Goal: Task Accomplishment & Management: Manage account settings

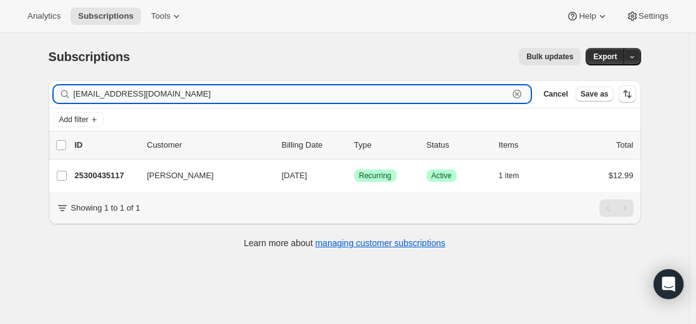
click at [375, 92] on input "[EMAIL_ADDRESS][DOMAIN_NAME]" at bounding box center [291, 93] width 435 height 17
click at [374, 92] on input "[EMAIL_ADDRESS][DOMAIN_NAME]" at bounding box center [291, 93] width 435 height 17
paste input "[EMAIL_ADDRESS][DOMAIN_NAME]"
type input "[EMAIL_ADDRESS][DOMAIN_NAME]"
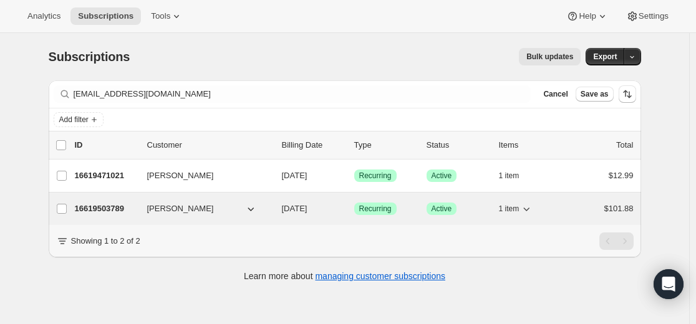
click at [109, 206] on p "16619503789" at bounding box center [106, 209] width 62 height 12
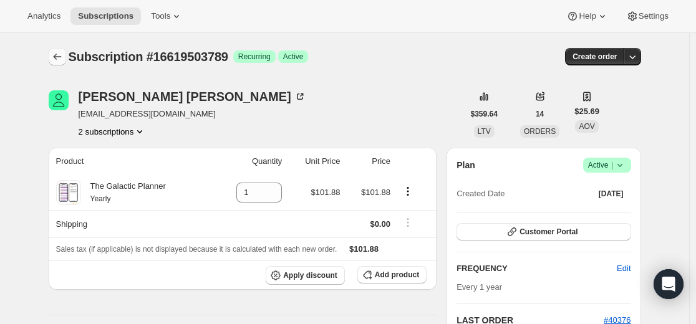
click at [57, 55] on icon "Subscriptions" at bounding box center [57, 57] width 12 height 12
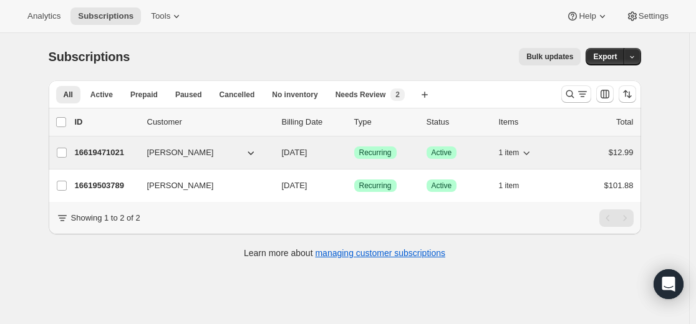
click at [108, 149] on p "16619471021" at bounding box center [106, 153] width 62 height 12
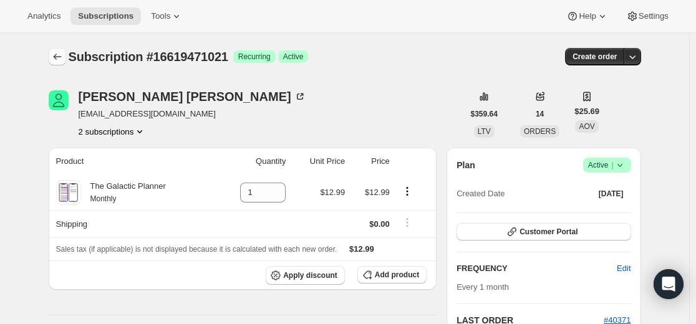
click at [59, 59] on icon "Subscriptions" at bounding box center [57, 57] width 12 height 12
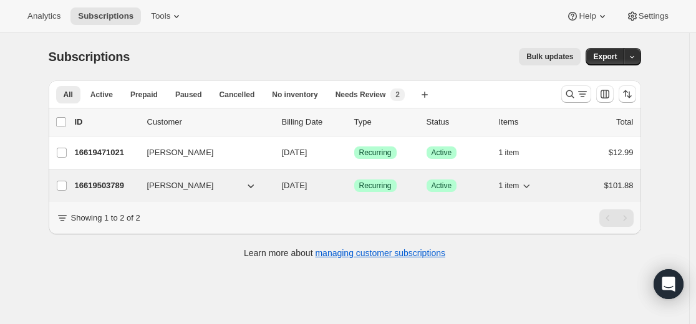
click at [106, 188] on p "16619503789" at bounding box center [106, 186] width 62 height 12
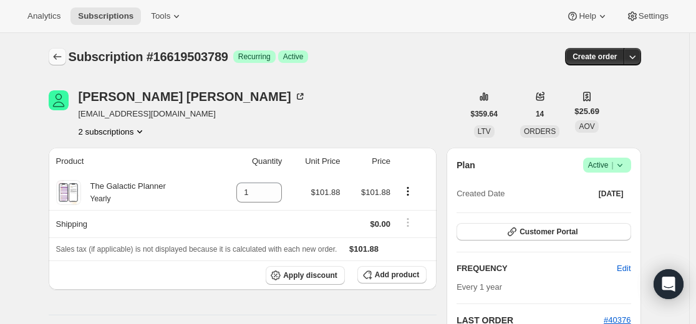
click at [63, 57] on icon "Subscriptions" at bounding box center [57, 57] width 12 height 12
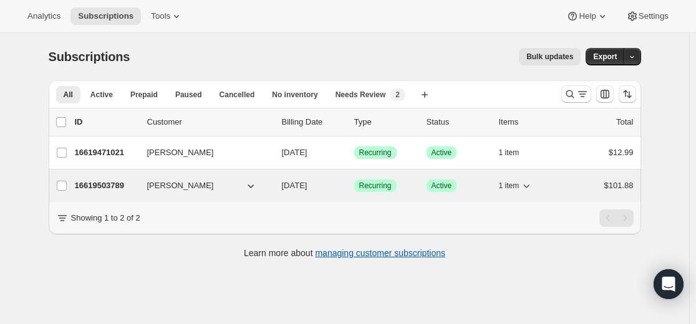
click at [109, 184] on p "16619503789" at bounding box center [106, 186] width 62 height 12
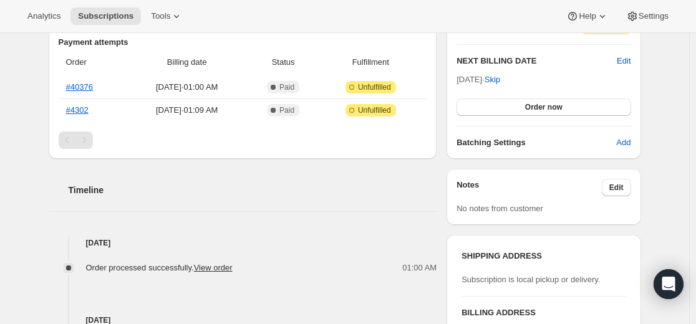
scroll to position [312, 0]
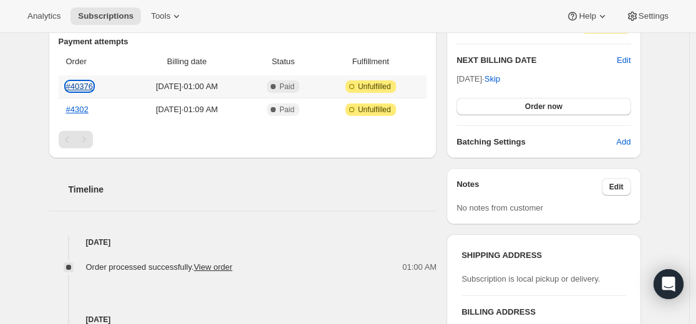
click at [83, 84] on link "#40376" at bounding box center [79, 86] width 27 height 9
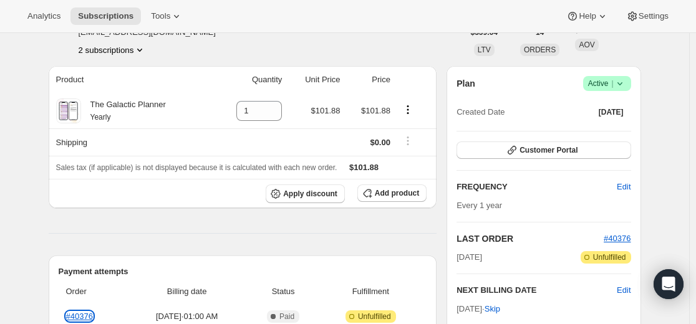
scroll to position [62, 0]
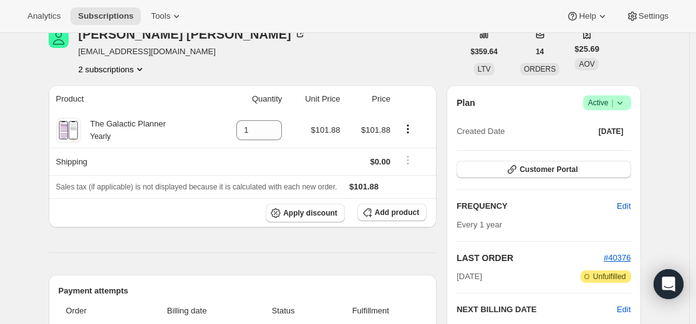
click at [626, 105] on icon at bounding box center [620, 103] width 12 height 12
click at [609, 149] on span "Cancel subscription" at bounding box center [605, 148] width 70 height 9
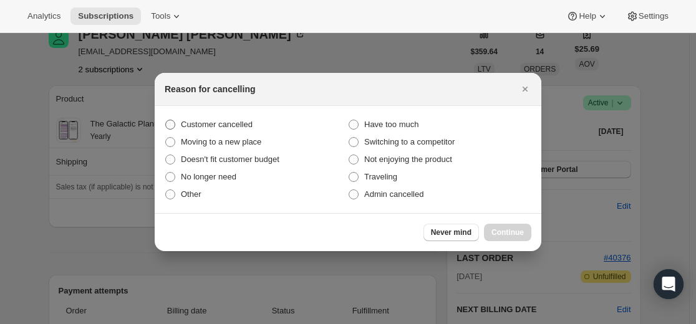
click at [252, 128] on span "Customer cancelled" at bounding box center [217, 124] width 72 height 9
click at [166, 120] on input "Customer cancelled" at bounding box center [165, 120] width 1 height 1
radio input "true"
click at [513, 230] on span "Continue" at bounding box center [507, 233] width 32 height 10
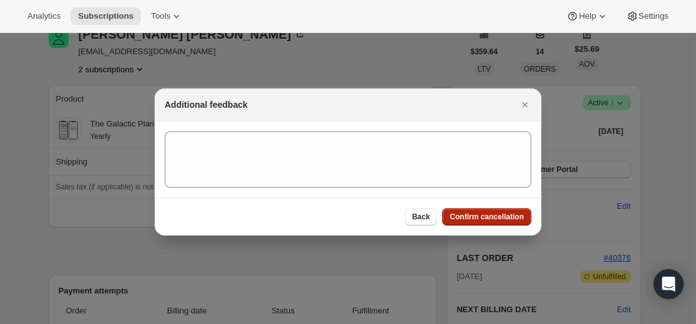
click at [497, 217] on span "Confirm cancellation" at bounding box center [487, 217] width 74 height 10
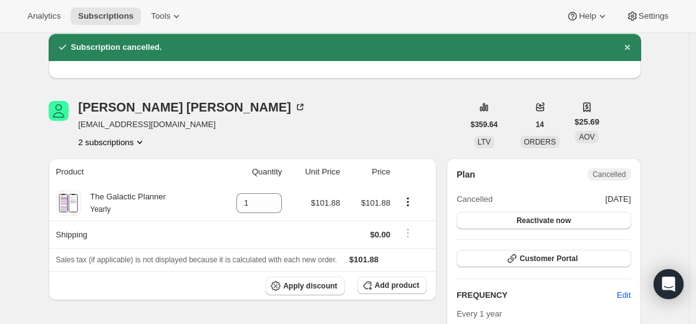
scroll to position [0, 0]
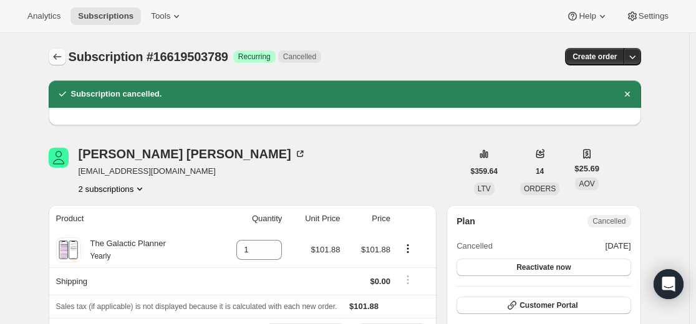
click at [58, 59] on icon "Subscriptions" at bounding box center [57, 57] width 8 height 6
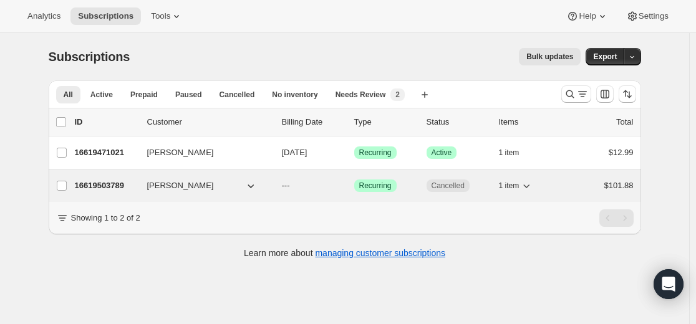
click at [111, 185] on p "16619503789" at bounding box center [106, 186] width 62 height 12
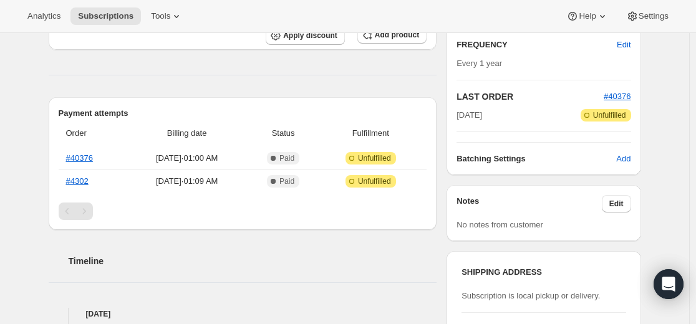
scroll to position [249, 0]
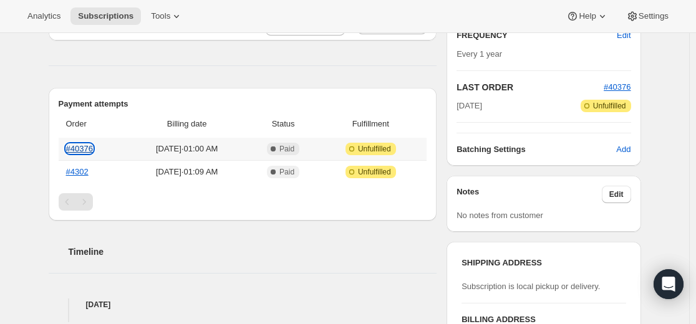
click at [93, 150] on link "#40376" at bounding box center [79, 148] width 27 height 9
